Goal: Transaction & Acquisition: Purchase product/service

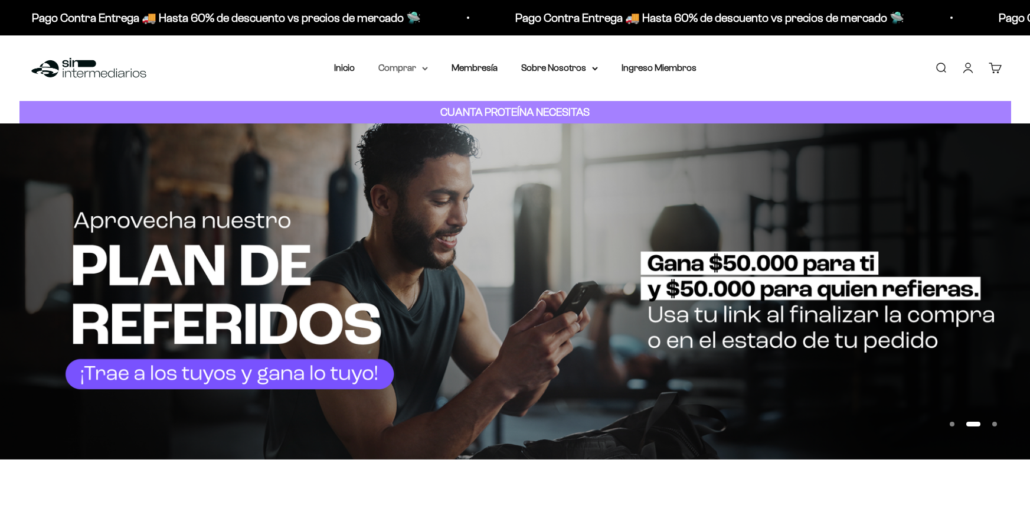
click at [427, 68] on icon at bounding box center [425, 69] width 6 height 4
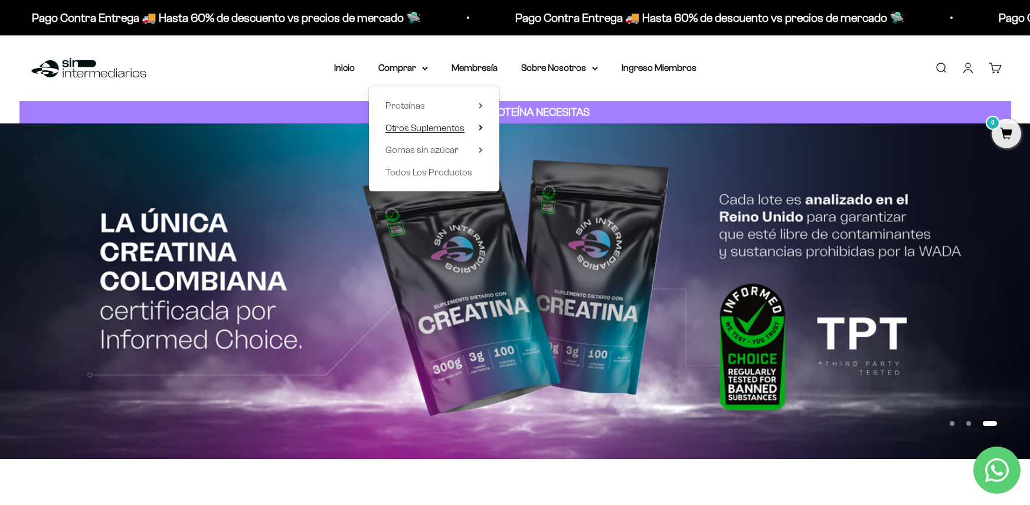
click at [452, 131] on span "Otros Suplementos" at bounding box center [424, 128] width 79 height 10
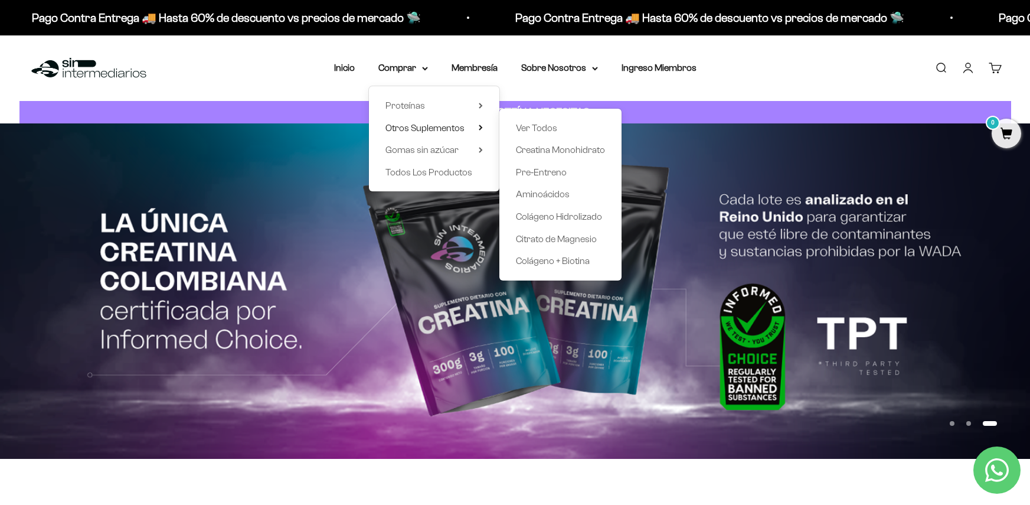
click at [547, 158] on div "Ver Todos Creatina Monohidrato Pre-Entreno Aminoácidos Colágeno Hidrolizado Cit…" at bounding box center [560, 195] width 122 height 172
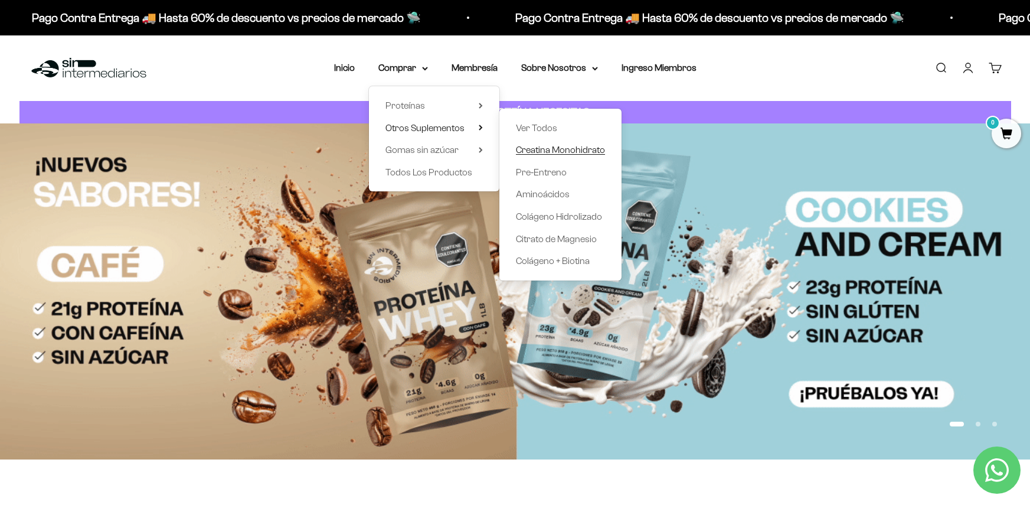
click at [542, 154] on span "Creatina Monohidrato" at bounding box center [560, 150] width 89 height 10
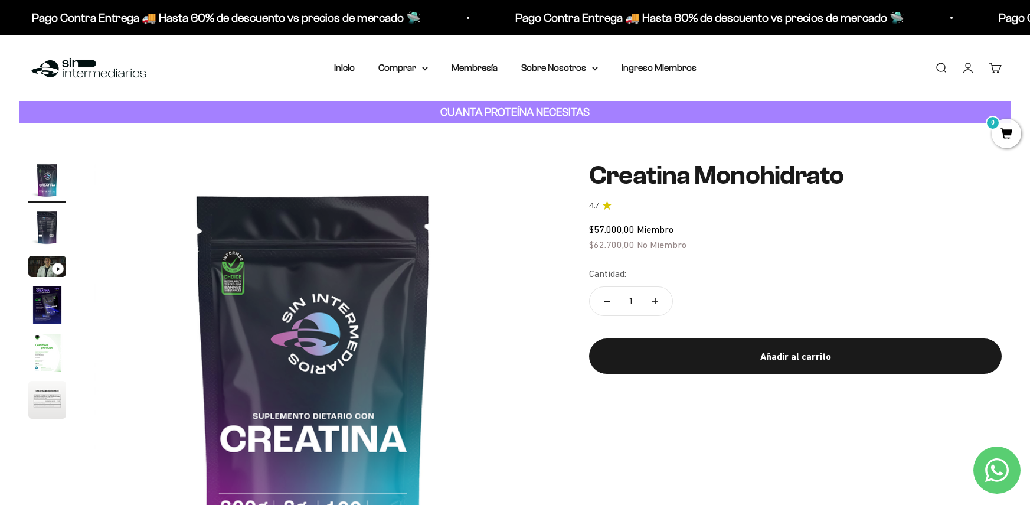
click at [54, 345] on img "Ir al artículo 5" at bounding box center [47, 352] width 38 height 38
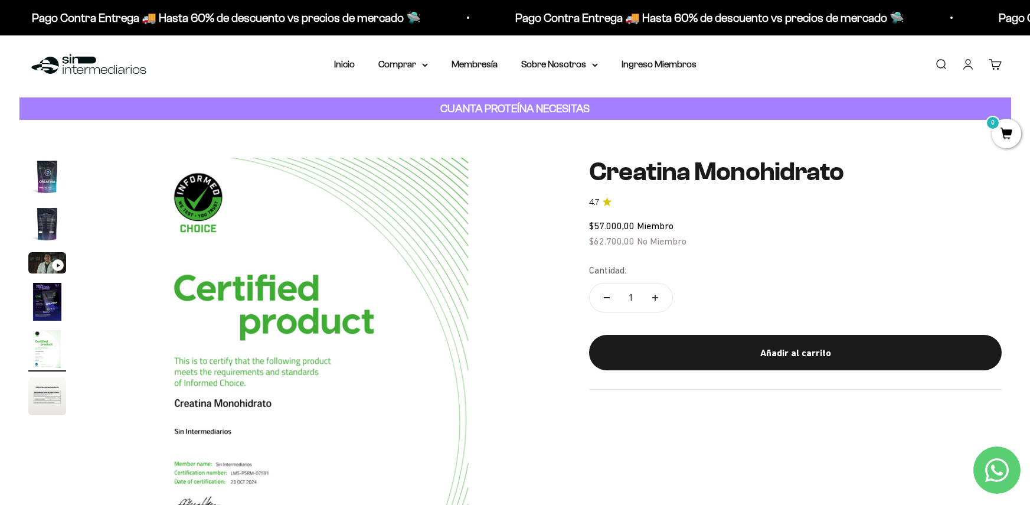
scroll to position [59, 0]
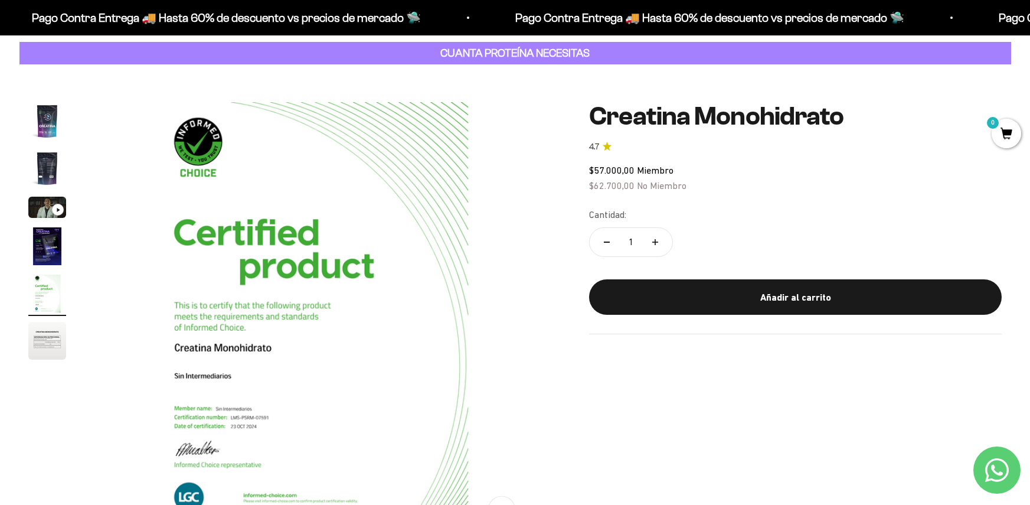
click at [45, 237] on img "Ir al artículo 4" at bounding box center [47, 246] width 38 height 38
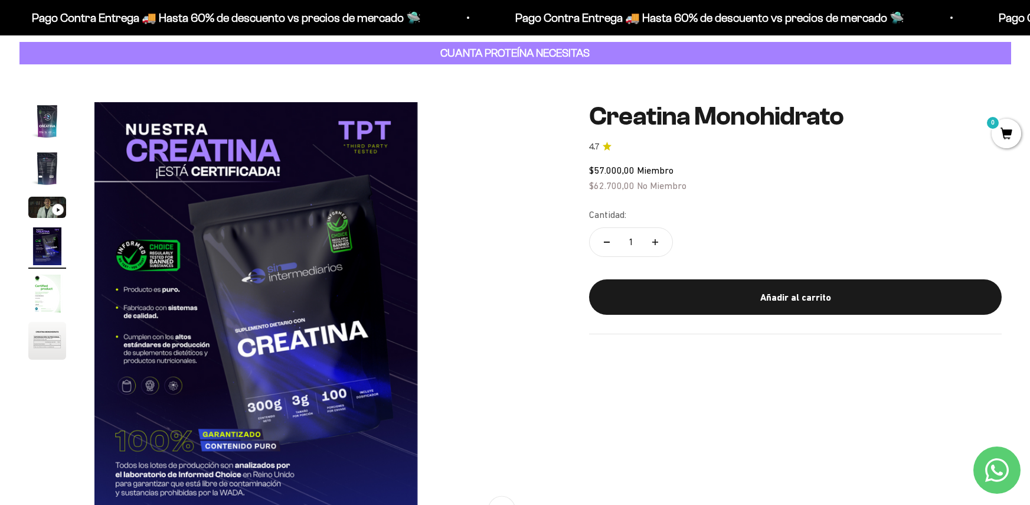
scroll to position [0, 1356]
